Goal: Find specific page/section: Find specific page/section

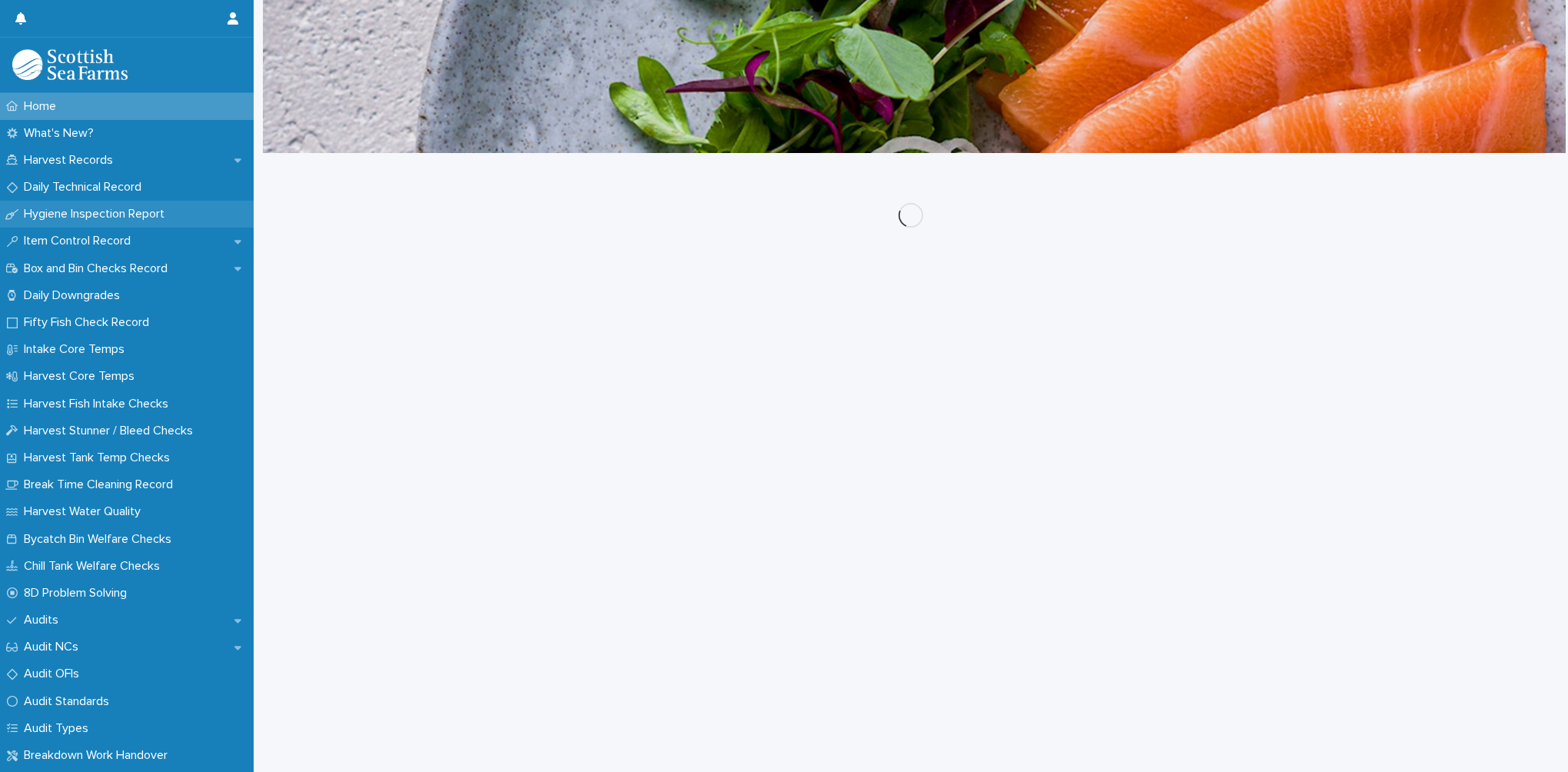
click at [102, 212] on p "Hygiene Inspection Report" at bounding box center [97, 214] width 159 height 15
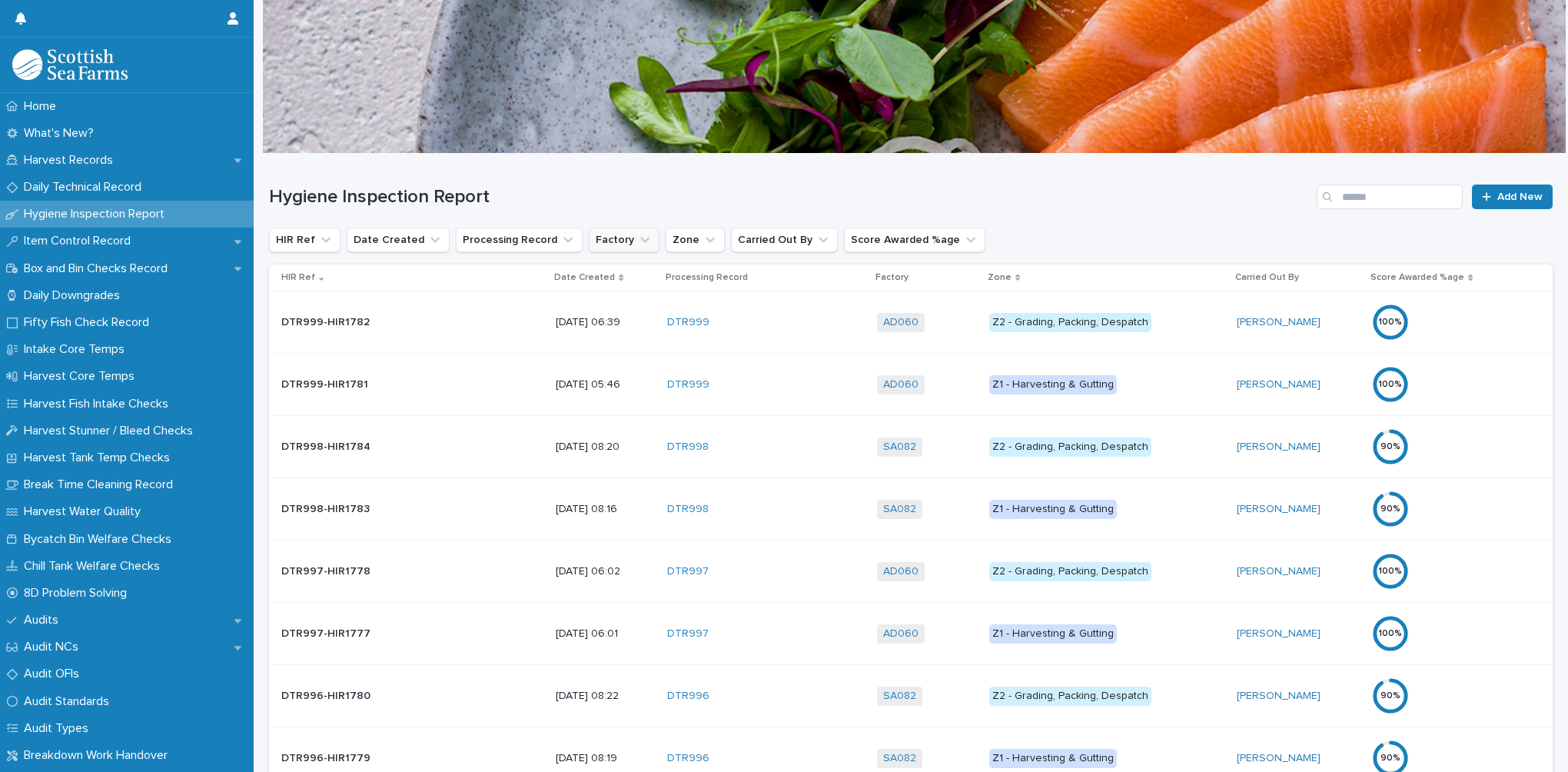
click at [603, 242] on button "Factory" at bounding box center [624, 239] width 71 height 25
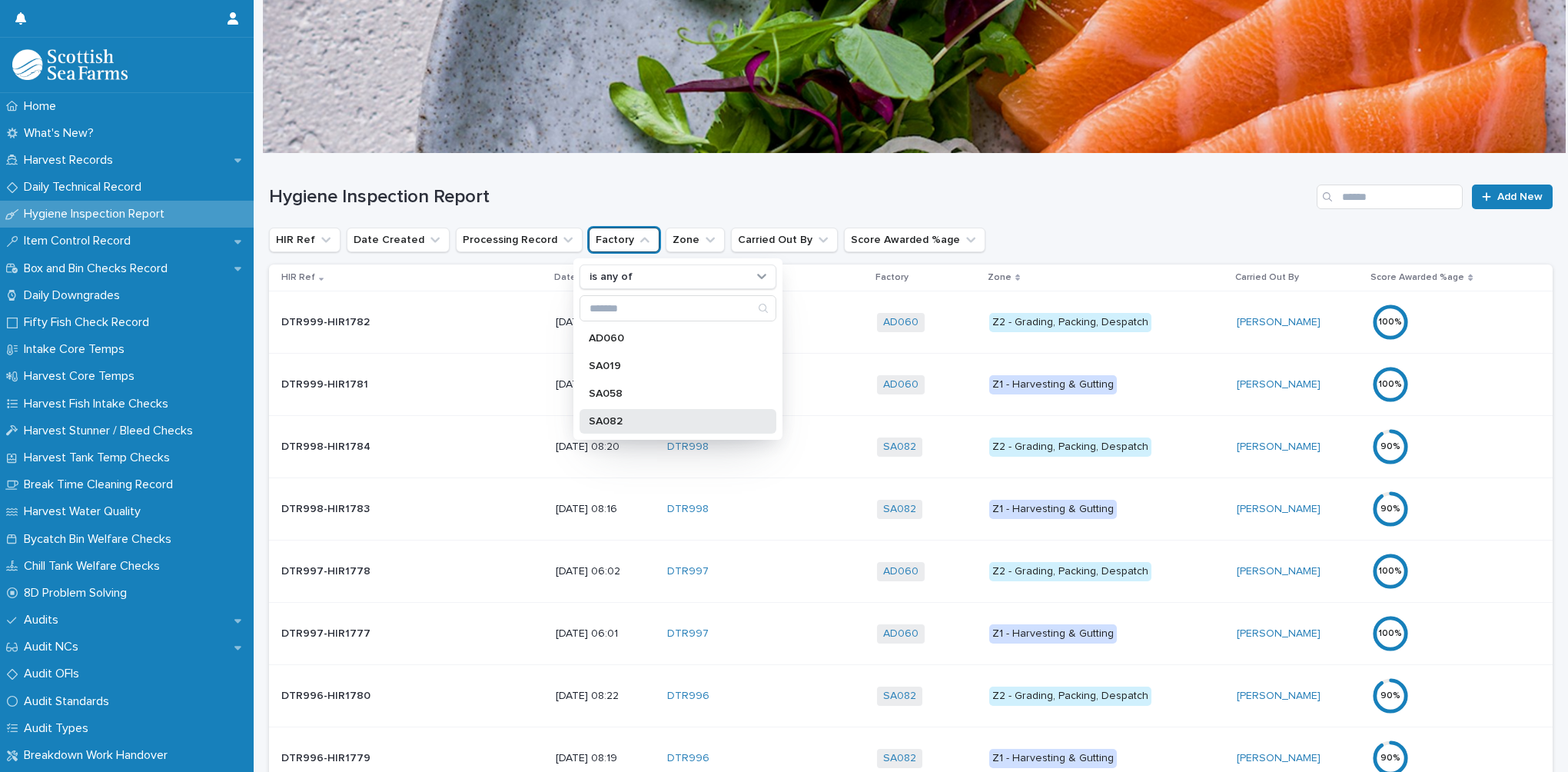
click at [618, 427] on div "SA082" at bounding box center [678, 421] width 197 height 25
click at [538, 192] on h1 "Hygiene Inspection Report" at bounding box center [790, 197] width 1042 height 22
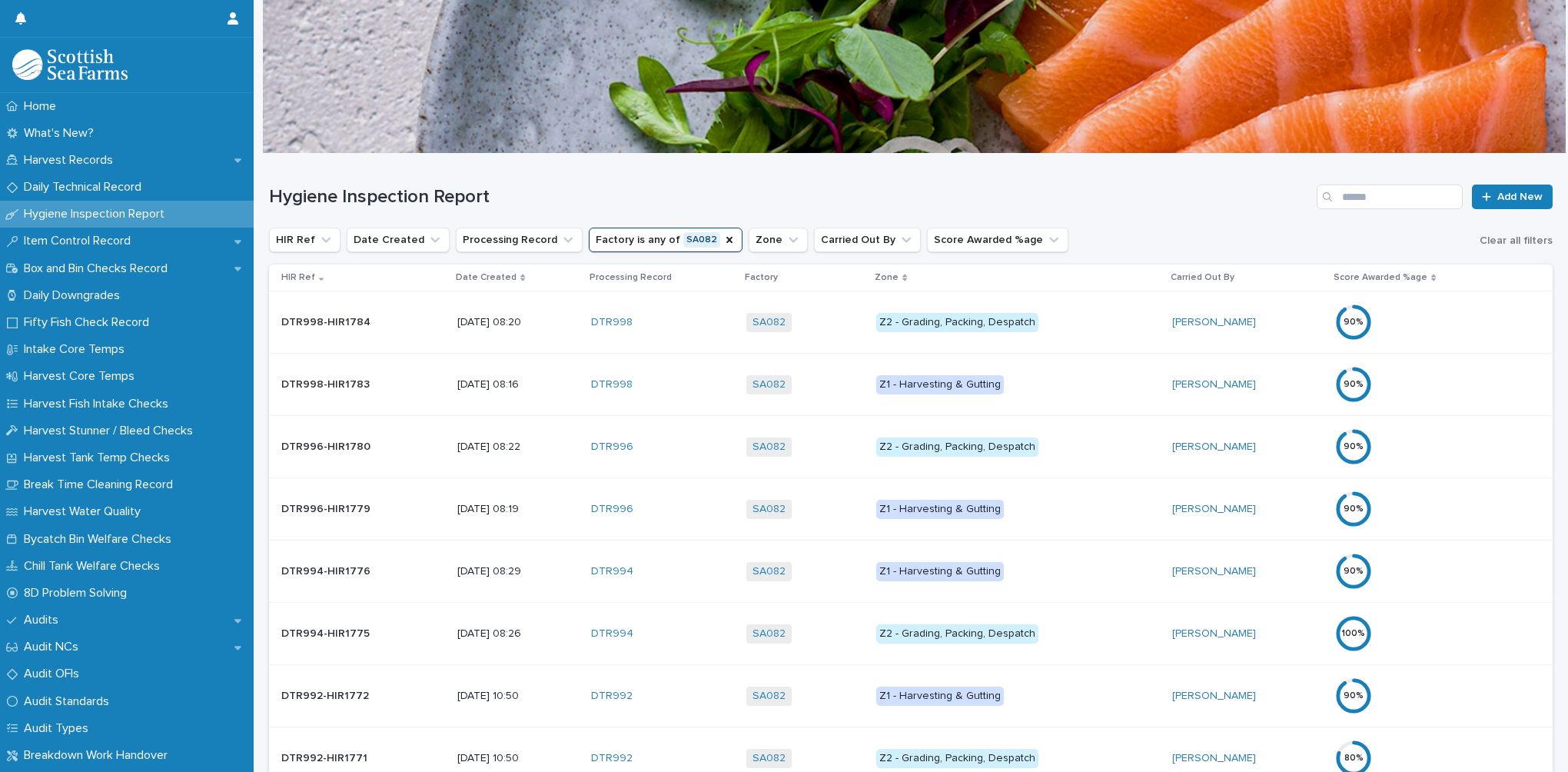
click at [479, 277] on p "Date Created" at bounding box center [487, 277] width 61 height 17
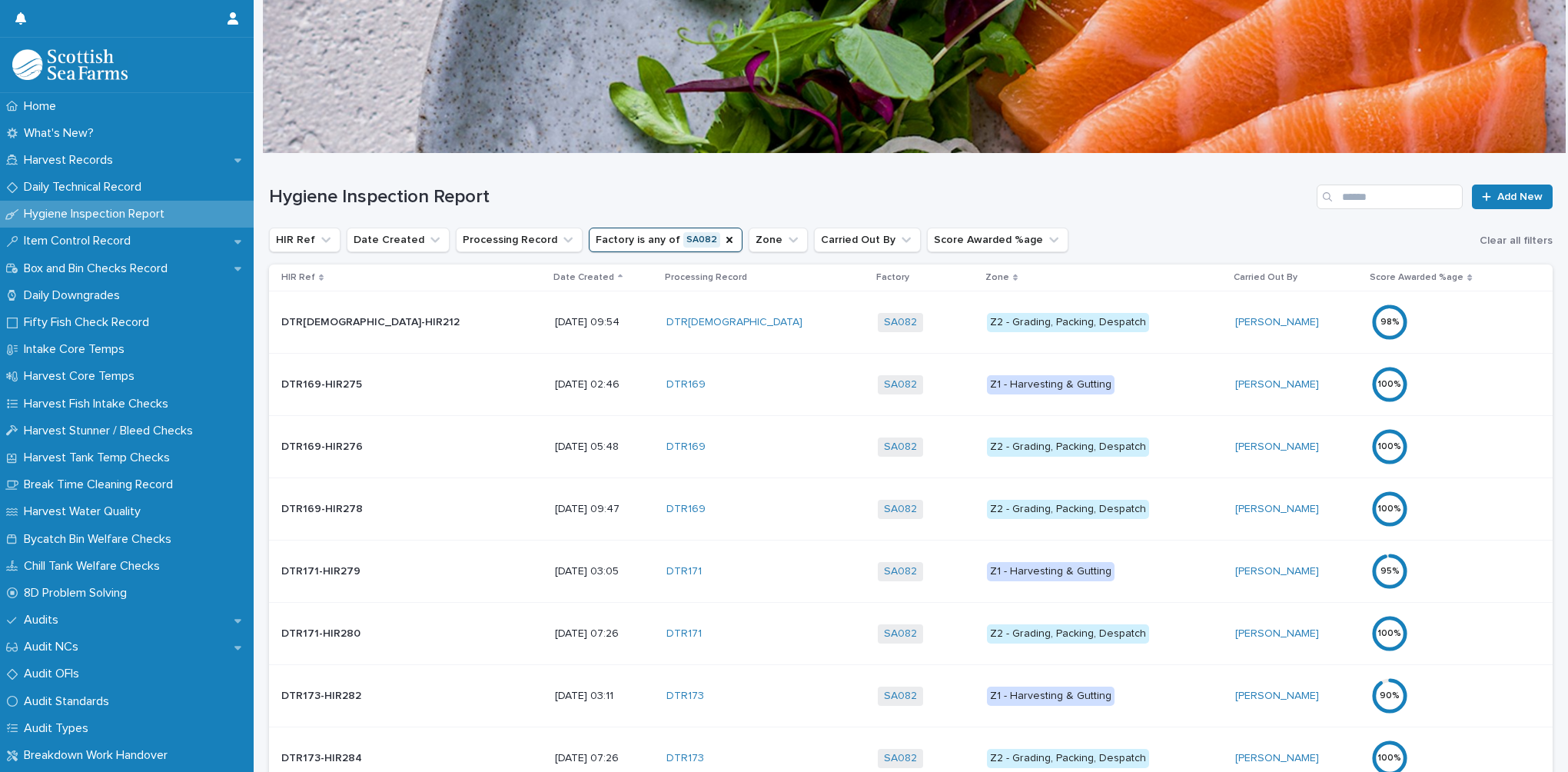
click at [553, 277] on p "Date Created" at bounding box center [584, 277] width 61 height 17
